Goal: Task Accomplishment & Management: Manage account settings

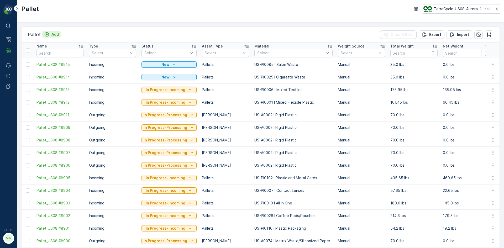
click at [54, 32] on p "Add" at bounding box center [54, 34] width 7 height 5
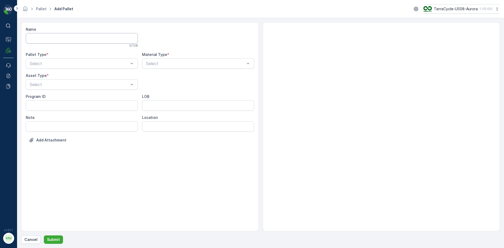
click at [61, 40] on input "Name" at bounding box center [82, 38] width 112 height 10
click at [65, 60] on div "Select" at bounding box center [82, 63] width 112 height 10
click at [56, 83] on div "Outgoing" at bounding box center [82, 85] width 106 height 5
type input "wrong"
click at [167, 67] on div "Select" at bounding box center [198, 63] width 112 height 10
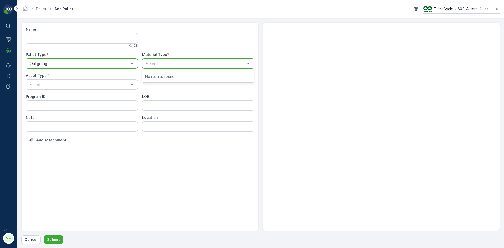
click at [167, 66] on p "Select" at bounding box center [195, 63] width 99 height 6
type input "wr"
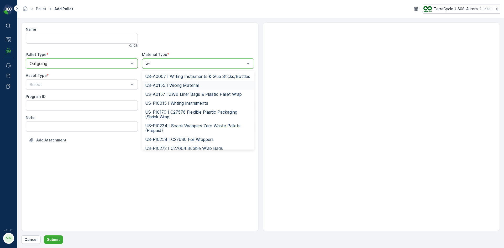
click at [181, 88] on span "US-A0155 I Wrong Material" at bounding box center [172, 85] width 54 height 5
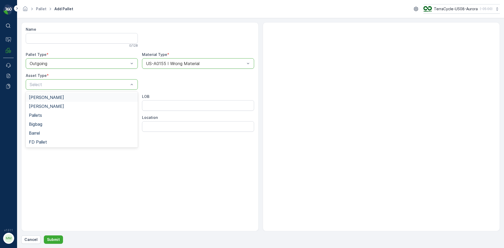
click at [43, 99] on span "[PERSON_NAME]" at bounding box center [46, 97] width 35 height 5
click at [54, 237] on p "Submit" at bounding box center [53, 239] width 13 height 5
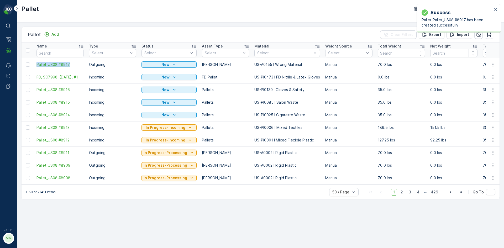
drag, startPoint x: 34, startPoint y: 64, endPoint x: 72, endPoint y: 66, distance: 38.1
click at [72, 66] on td "Pallet_US08 #8917" at bounding box center [60, 64] width 52 height 13
copy span "Pallet_US08 #8917"
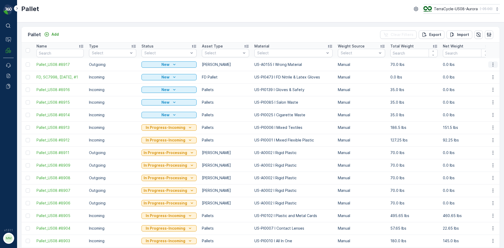
click at [490, 65] on icon "button" at bounding box center [492, 64] width 5 height 5
click at [482, 104] on span "Print QR" at bounding box center [478, 101] width 14 height 5
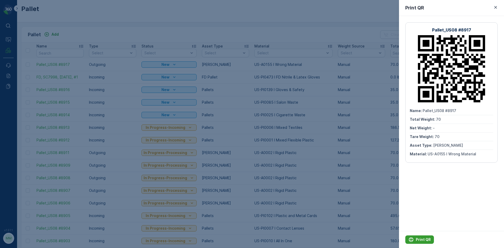
click at [419, 237] on p "Print QR" at bounding box center [422, 239] width 15 height 5
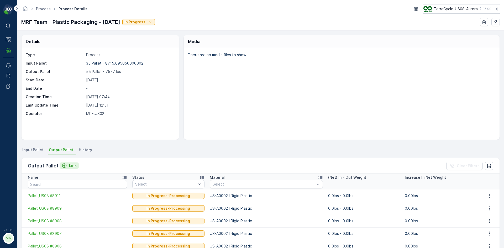
click at [71, 163] on p "Link" at bounding box center [73, 165] width 8 height 5
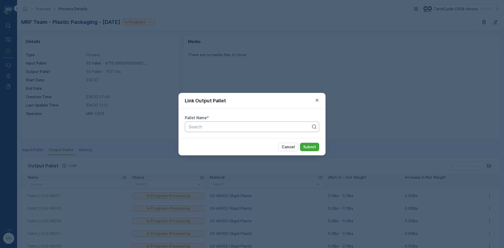
click at [205, 124] on div at bounding box center [249, 126] width 123 height 5
paste input "Pallet_US08 #8917"
type input "Pallet_US08 #8917"
click at [226, 140] on div "Pallet_US08 #8917" at bounding box center [252, 139] width 128 height 5
click at [304, 148] on p "Submit" at bounding box center [309, 146] width 13 height 5
